Goal: Task Accomplishment & Management: Use online tool/utility

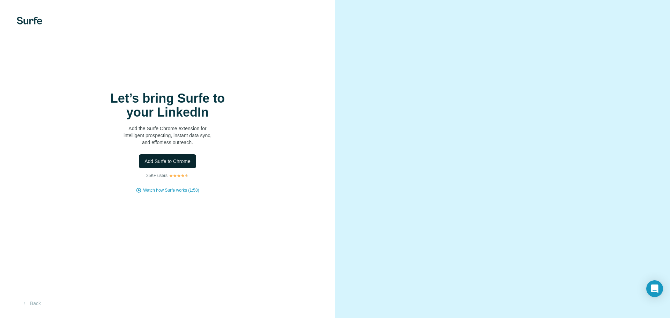
click at [188, 158] on button "Add Surfe to Chrome" at bounding box center [167, 161] width 57 height 14
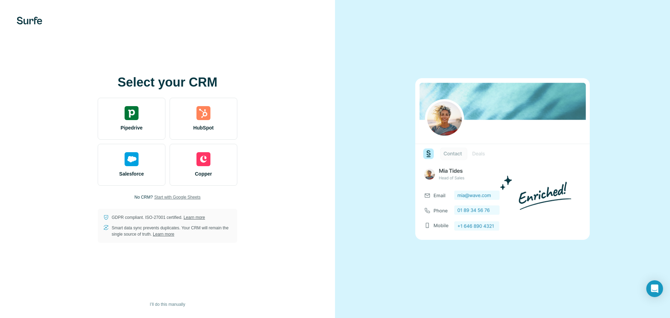
click at [157, 199] on span "Start with Google Sheets" at bounding box center [177, 197] width 46 height 6
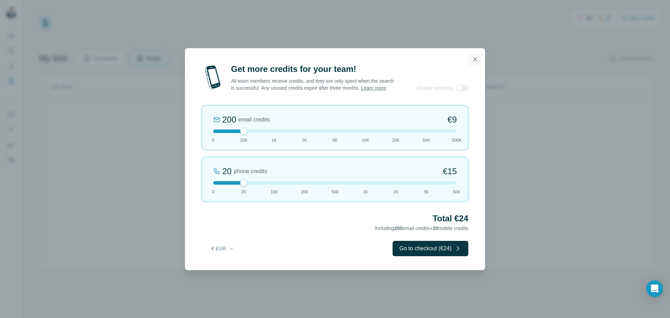
click at [474, 57] on icon "button" at bounding box center [475, 59] width 7 height 7
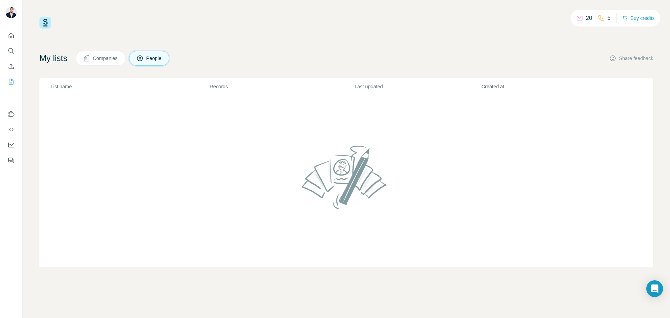
click at [118, 59] on span "Companies" at bounding box center [105, 58] width 25 height 7
click at [50, 22] on img at bounding box center [45, 23] width 12 height 12
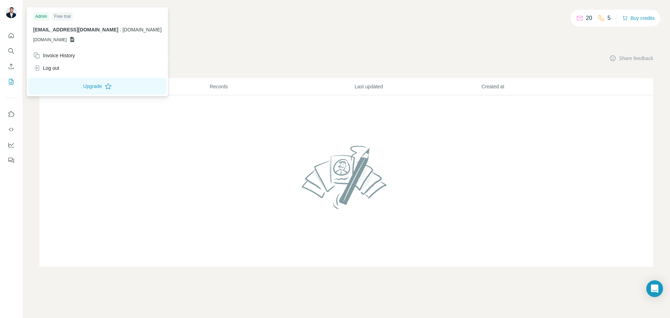
click at [2, 8] on div at bounding box center [12, 13] width 20 height 23
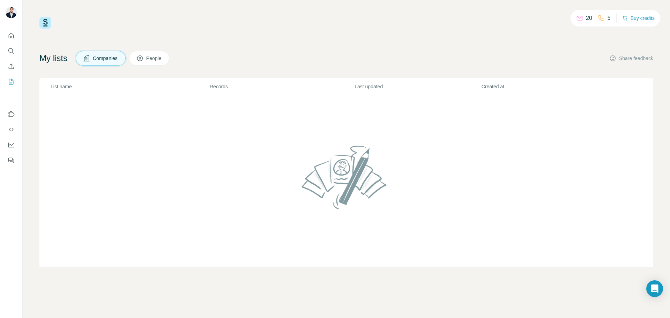
click at [10, 10] on img at bounding box center [11, 12] width 11 height 11
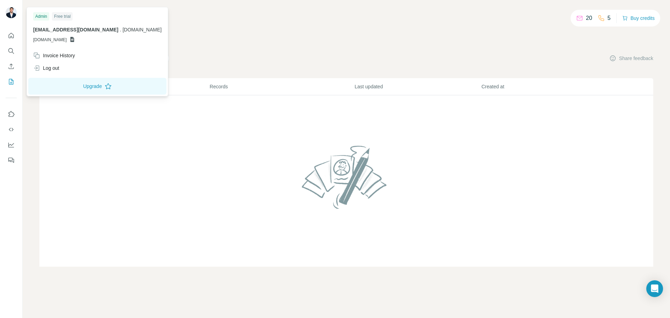
click at [71, 16] on div "Free trial" at bounding box center [62, 16] width 21 height 8
click at [13, 38] on icon "Quick start" at bounding box center [11, 35] width 7 height 7
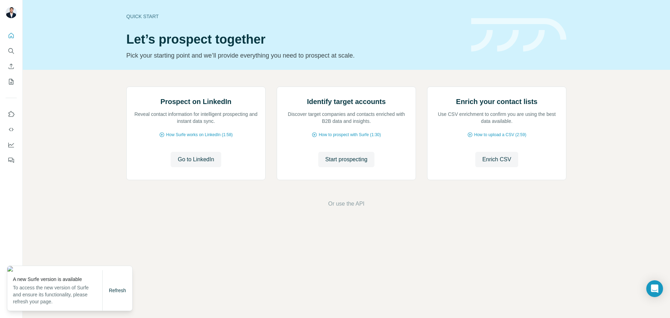
drag, startPoint x: 124, startPoint y: 295, endPoint x: 188, endPoint y: 294, distance: 64.2
click at [168, 295] on body "Quick start Let’s prospect together Pick your starting point and we’ll provide …" at bounding box center [335, 159] width 670 height 318
click at [191, 225] on div "Prospect on LinkedIn Reveal contact information for intelligent prospecting and…" at bounding box center [347, 147] width 648 height 155
click at [572, 30] on div "Quick start Let’s prospect together Pick your starting point and we’ll provide …" at bounding box center [347, 35] width 648 height 70
click at [16, 146] on button "Dashboard" at bounding box center [11, 145] width 11 height 13
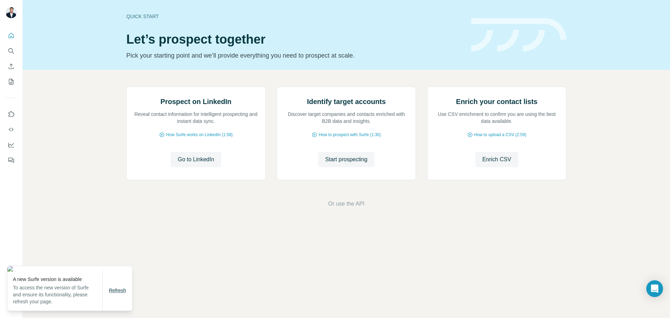
click at [110, 293] on span "Refresh" at bounding box center [117, 291] width 17 height 6
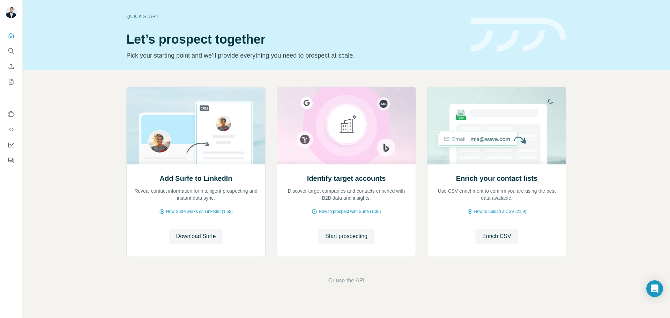
click at [10, 165] on button "Feedback" at bounding box center [11, 160] width 11 height 13
